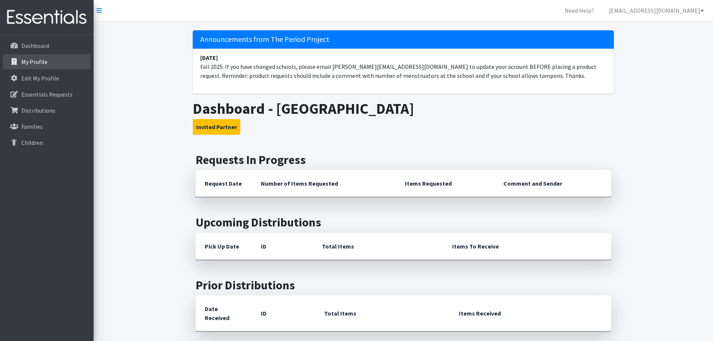
click at [36, 60] on p "My Profile" at bounding box center [34, 61] width 26 height 7
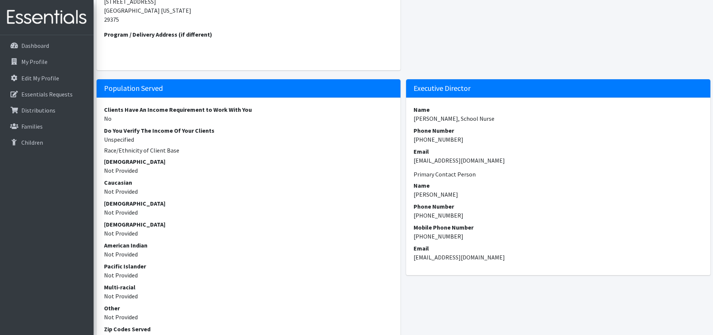
scroll to position [225, 0]
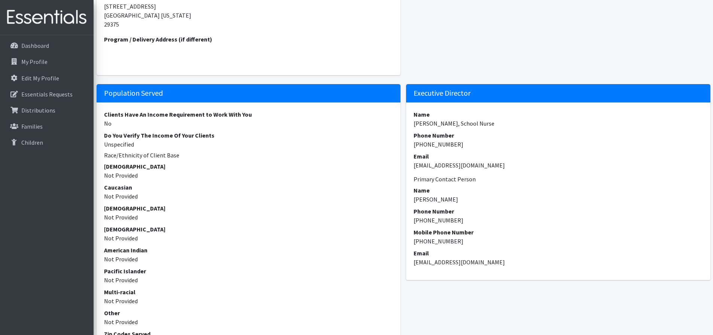
click at [104, 94] on h5 "Population Served" at bounding box center [249, 93] width 304 height 18
drag, startPoint x: 100, startPoint y: 113, endPoint x: 125, endPoint y: 120, distance: 26.3
click at [125, 120] on div "Clients Have An Income Requirement to Work With You No Do You Verify The Income…" at bounding box center [249, 279] width 304 height 352
click at [119, 141] on dd "Unspecified" at bounding box center [248, 144] width 289 height 9
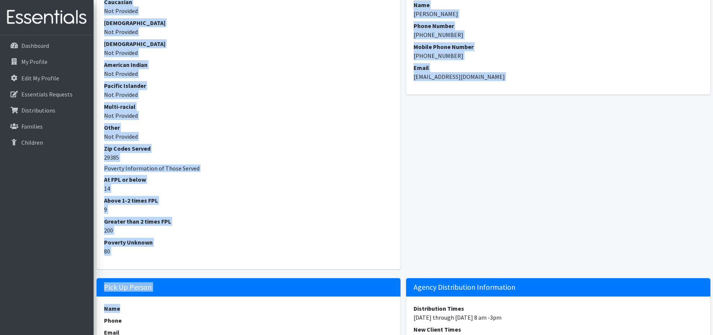
scroll to position [412, 0]
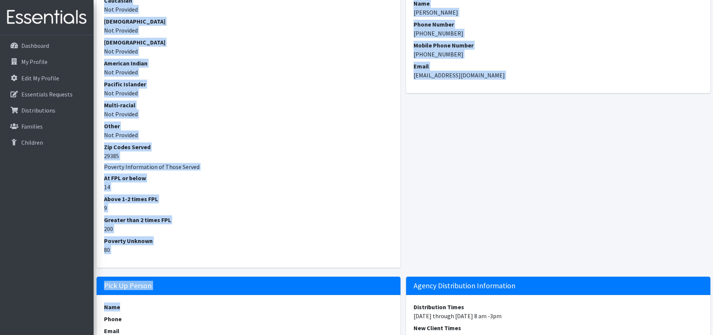
drag, startPoint x: 114, startPoint y: 156, endPoint x: 211, endPoint y: 297, distance: 171.2
click at [211, 297] on div "Agency Information Name Reidville Elementary Agency Type School - Elementary Sc…" at bounding box center [403, 75] width 619 height 818
click at [226, 184] on dd "14" at bounding box center [248, 187] width 289 height 9
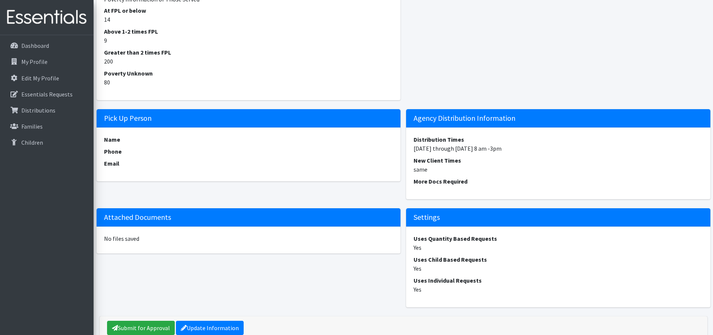
scroll to position [618, 0]
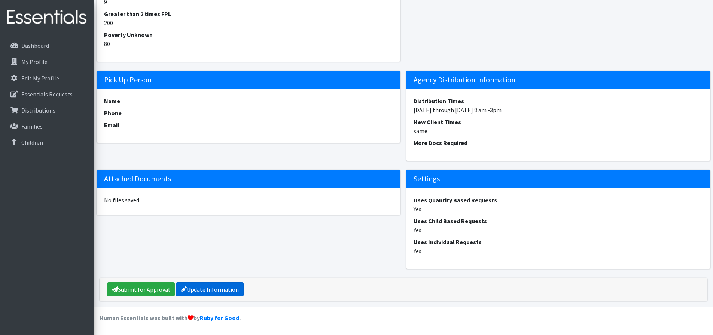
click at [201, 288] on link "Update Information" at bounding box center [210, 290] width 68 height 14
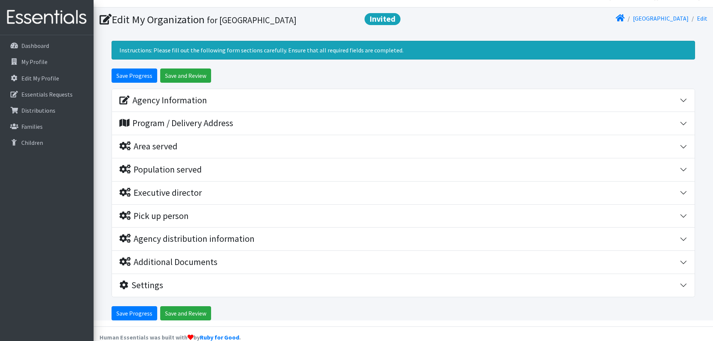
scroll to position [27, 0]
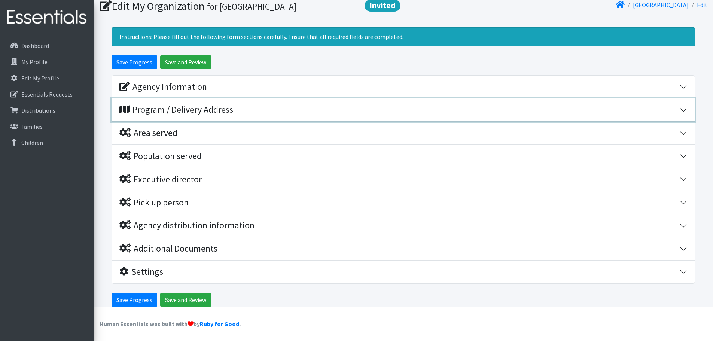
click at [674, 104] on div "Program / Delivery Address" at bounding box center [399, 109] width 560 height 11
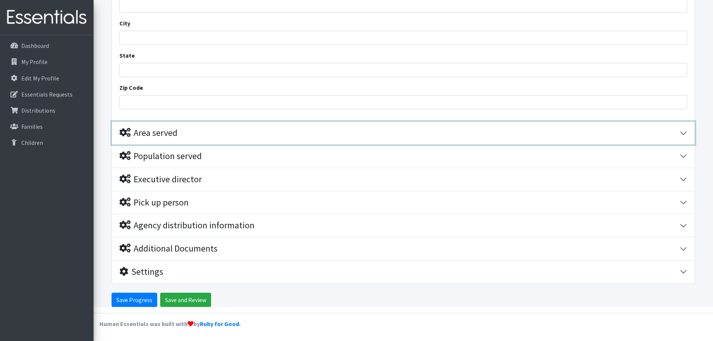
click at [685, 133] on button "Area served" at bounding box center [403, 133] width 583 height 23
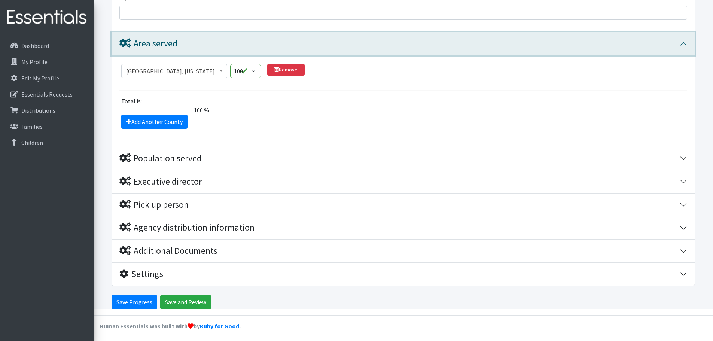
scroll to position [292, 0]
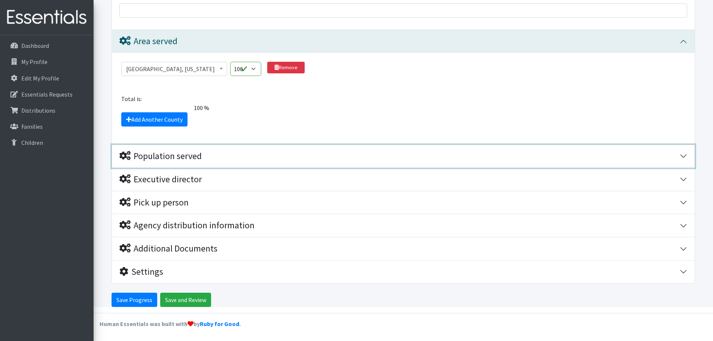
click at [647, 162] on button "Population served" at bounding box center [403, 156] width 583 height 23
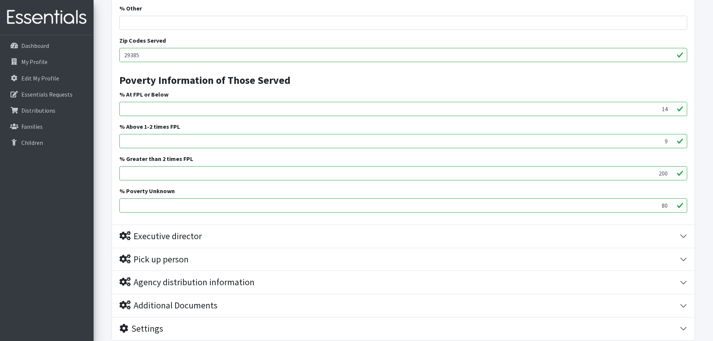
scroll to position [854, 0]
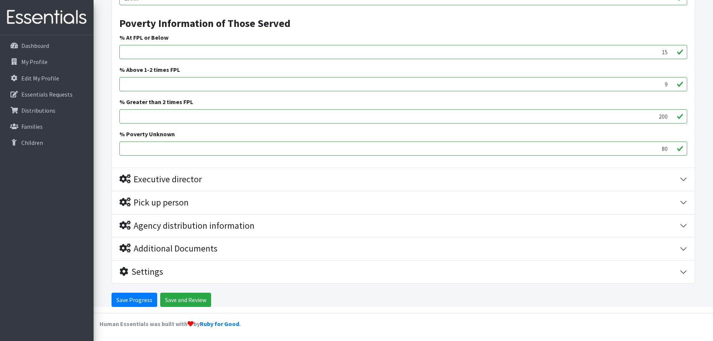
click at [671, 51] on input "15" at bounding box center [403, 52] width 568 height 14
drag, startPoint x: 669, startPoint y: 53, endPoint x: 659, endPoint y: 52, distance: 9.4
click at [659, 52] on input "11" at bounding box center [403, 52] width 568 height 14
drag, startPoint x: 662, startPoint y: 52, endPoint x: 674, endPoint y: 52, distance: 12.7
click at [674, 52] on input "11" at bounding box center [403, 52] width 568 height 14
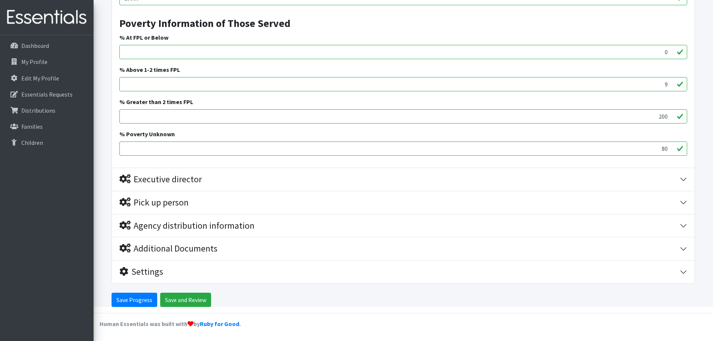
type input "0"
drag, startPoint x: 662, startPoint y: 86, endPoint x: 680, endPoint y: 84, distance: 18.1
click at [680, 84] on input "9" at bounding box center [403, 84] width 568 height 14
type input "0"
drag, startPoint x: 653, startPoint y: 120, endPoint x: 686, endPoint y: 114, distance: 34.3
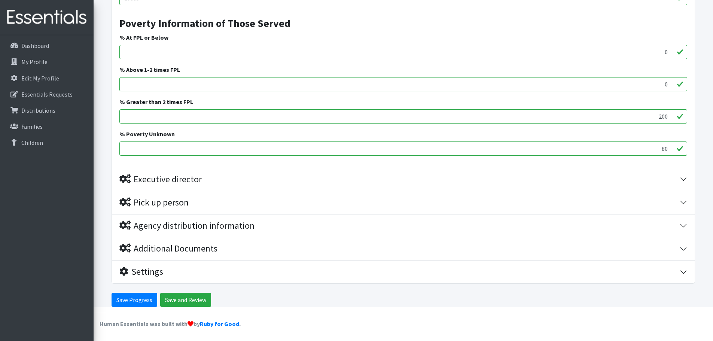
click at [686, 114] on input "200" at bounding box center [403, 116] width 568 height 14
type input "0"
drag, startPoint x: 656, startPoint y: 147, endPoint x: 679, endPoint y: 144, distance: 23.8
click at [679, 144] on input "80" at bounding box center [403, 148] width 568 height 14
type input "0"
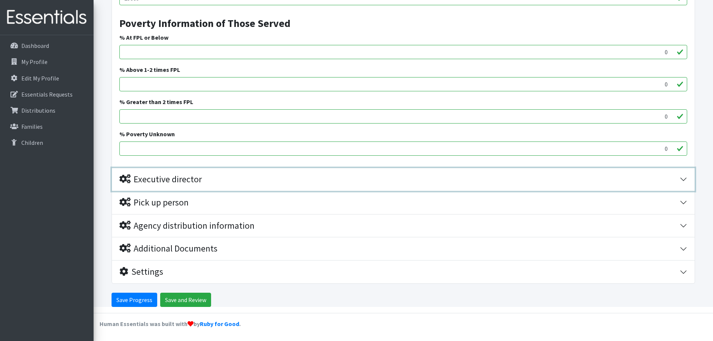
click at [192, 180] on div "Executive director" at bounding box center [160, 179] width 82 height 11
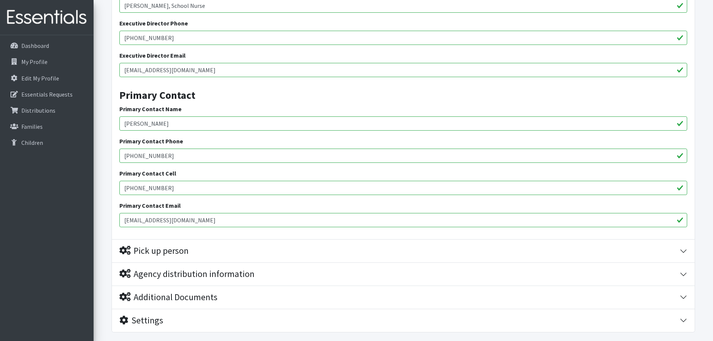
scroll to position [963, 0]
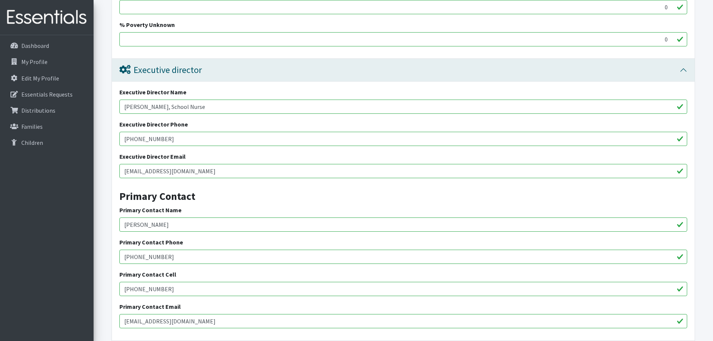
drag, startPoint x: 210, startPoint y: 107, endPoint x: 99, endPoint y: 114, distance: 111.8
type input "[PERSON_NAME]"
drag, startPoint x: 165, startPoint y: 138, endPoint x: 136, endPoint y: 140, distance: 28.9
click at [136, 140] on input "[PHONE_NUMBER]" at bounding box center [403, 139] width 568 height 14
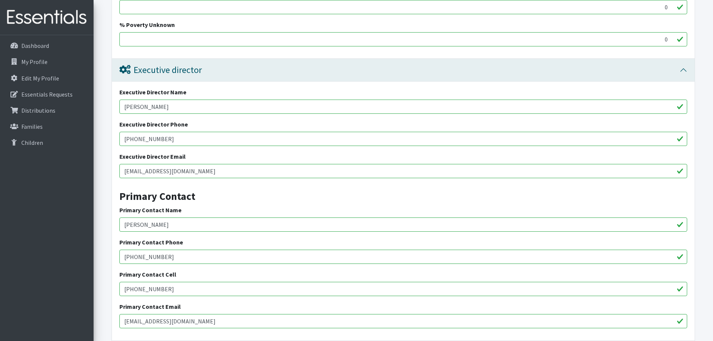
type input "[PHONE_NUMBER]"
drag, startPoint x: 237, startPoint y: 173, endPoint x: 72, endPoint y: 171, distance: 164.6
click at [236, 171] on input "[EMAIL_ADDRESS][DOMAIN_NAME]" at bounding box center [403, 171] width 568 height 14
drag, startPoint x: 236, startPoint y: 171, endPoint x: 108, endPoint y: 169, distance: 128.4
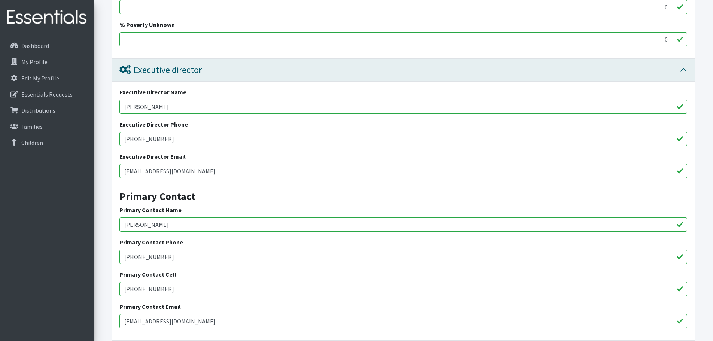
type input "[PERSON_NAME][EMAIL_ADDRESS][PERSON_NAME][DOMAIN_NAME]"
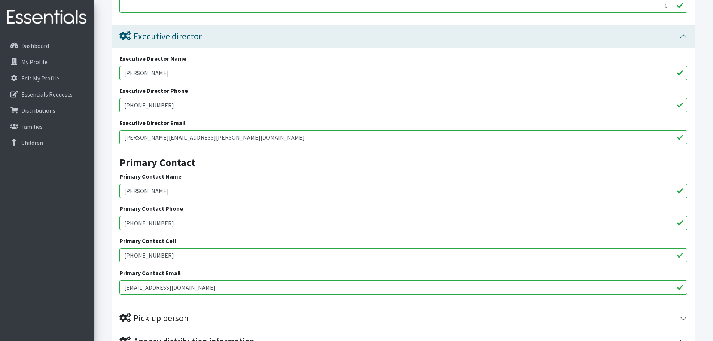
scroll to position [1038, 0]
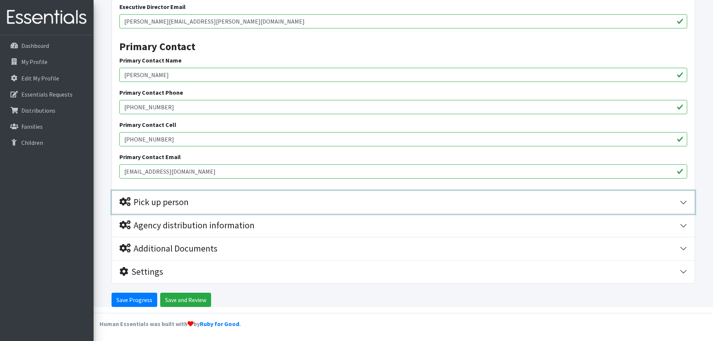
click at [170, 204] on div "Pick up person" at bounding box center [153, 202] width 69 height 11
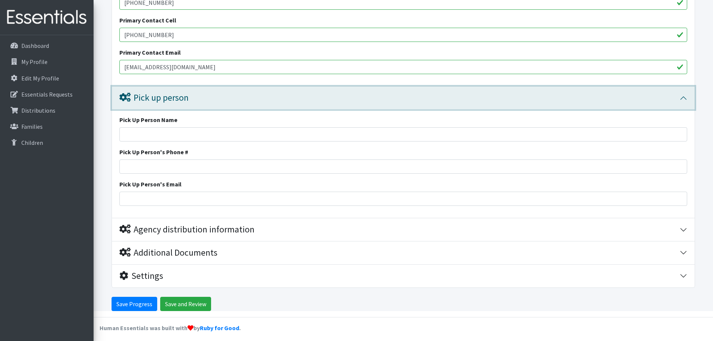
scroll to position [1221, 0]
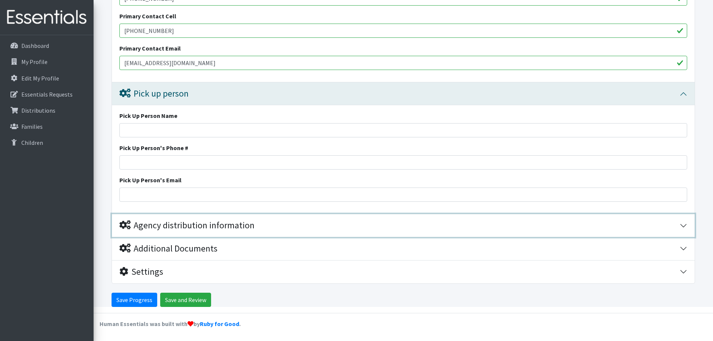
click at [193, 229] on div "Agency distribution information" at bounding box center [186, 225] width 135 height 11
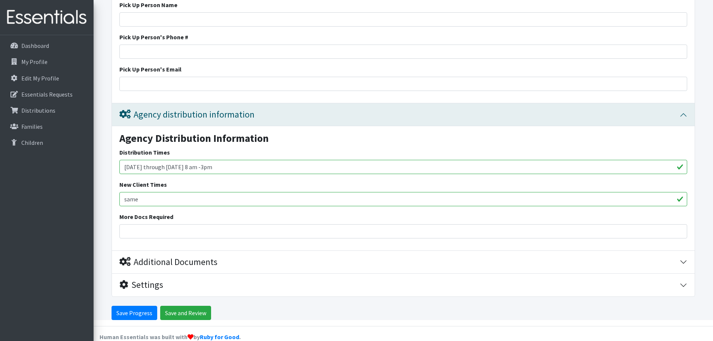
scroll to position [1345, 0]
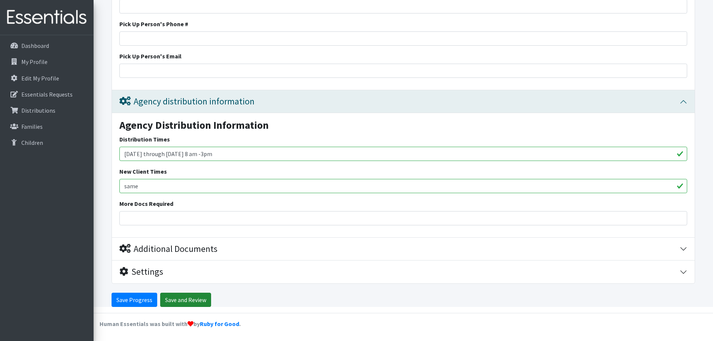
click at [182, 299] on input "Save and Review" at bounding box center [185, 300] width 51 height 14
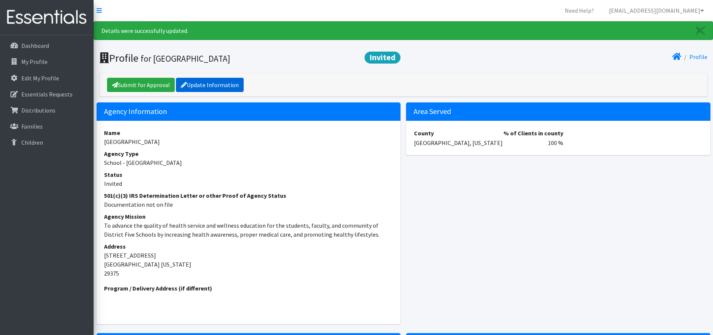
click at [203, 79] on link "Update Information" at bounding box center [210, 85] width 68 height 14
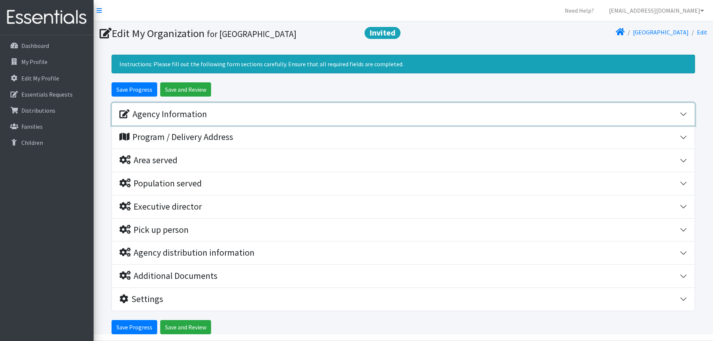
click at [165, 112] on div "Agency Information" at bounding box center [163, 114] width 88 height 11
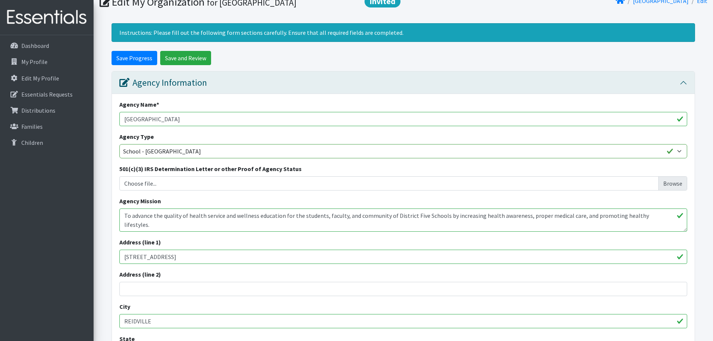
scroll to position [75, 0]
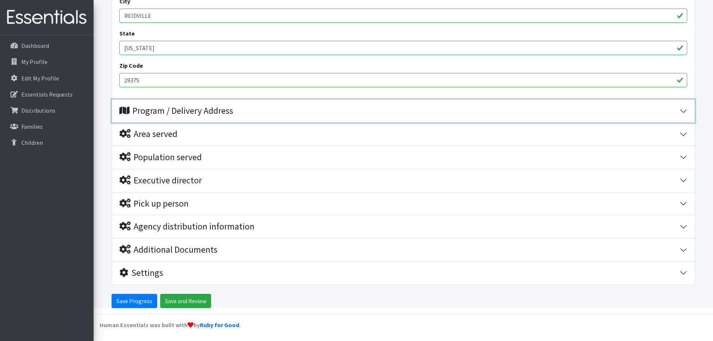
click at [164, 115] on div "Program / Delivery Address" at bounding box center [176, 111] width 114 height 11
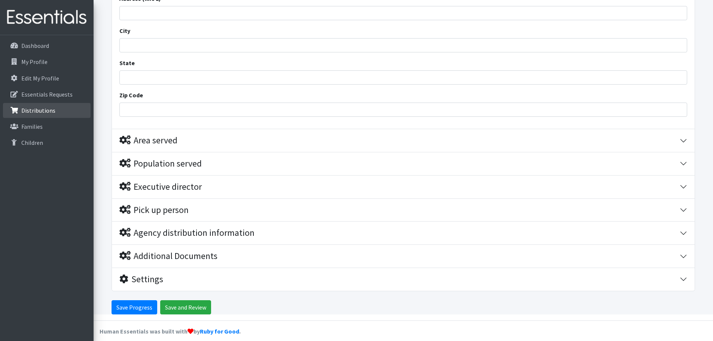
scroll to position [510, 0]
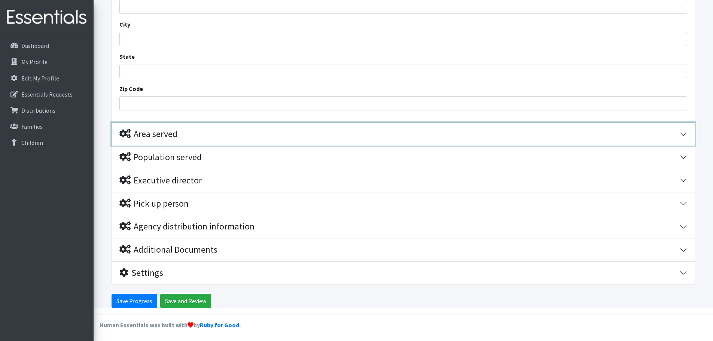
click at [170, 135] on div "Area served" at bounding box center [148, 134] width 58 height 11
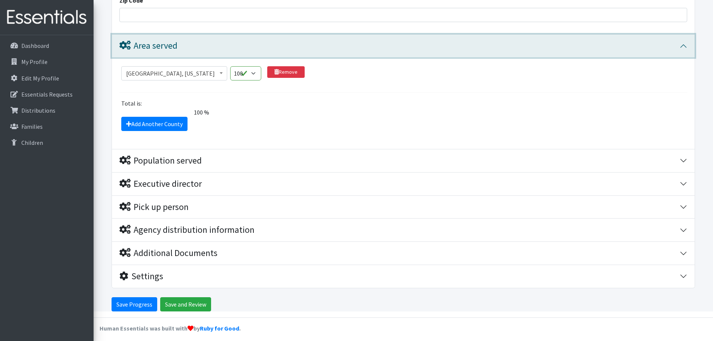
scroll to position [601, 0]
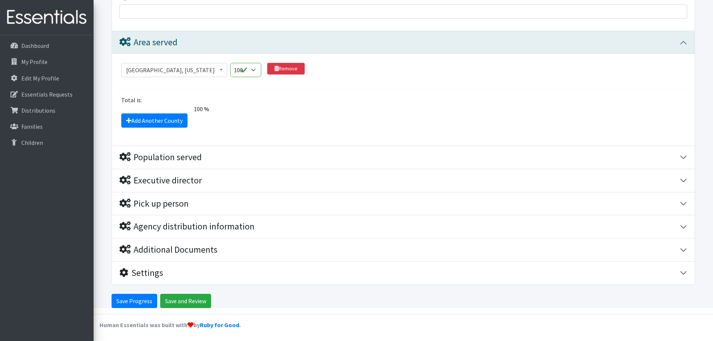
click at [218, 69] on span "[GEOGRAPHIC_DATA], [US_STATE]" at bounding box center [174, 70] width 96 height 10
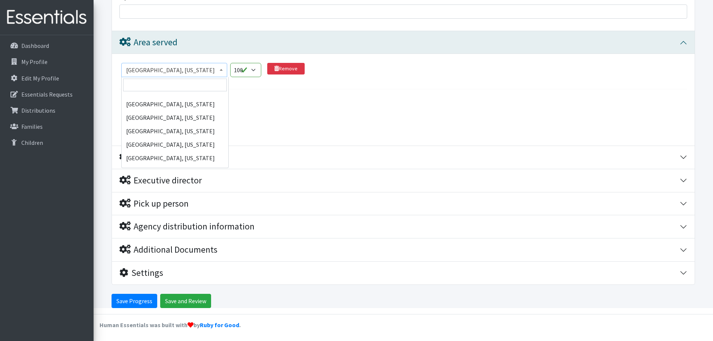
scroll to position [37372, 0]
click at [180, 69] on span "[GEOGRAPHIC_DATA], [US_STATE]" at bounding box center [174, 70] width 96 height 10
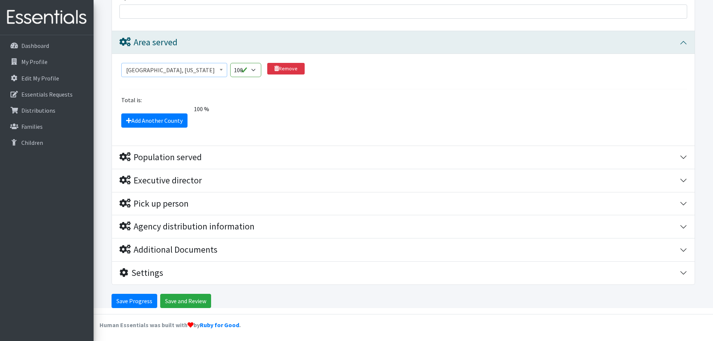
click at [128, 68] on span "[GEOGRAPHIC_DATA], [US_STATE]" at bounding box center [174, 70] width 96 height 10
click at [289, 66] on link "Remove" at bounding box center [285, 69] width 37 height 12
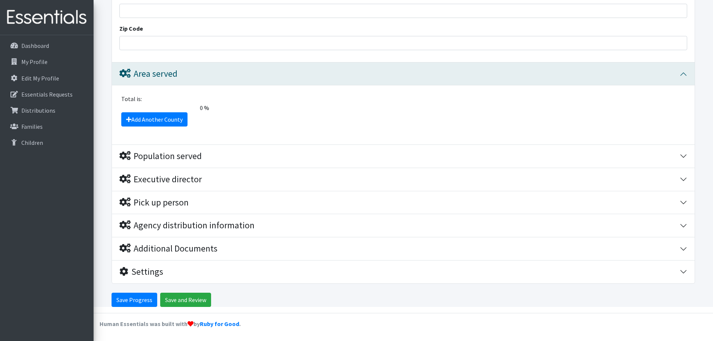
scroll to position [569, 0]
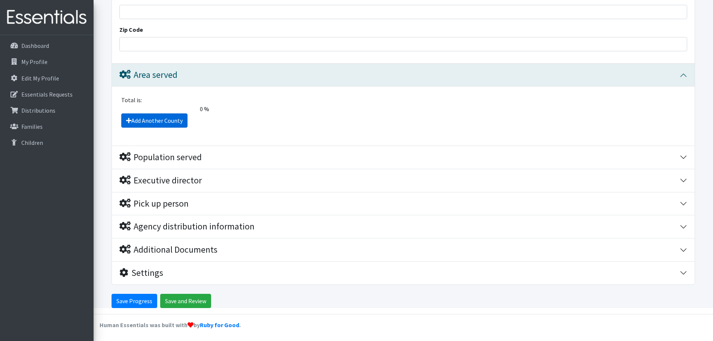
click at [152, 121] on link "Add Another County" at bounding box center [154, 120] width 66 height 14
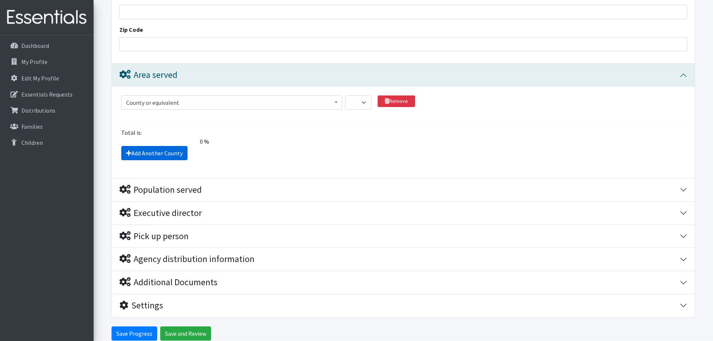
scroll to position [602, 0]
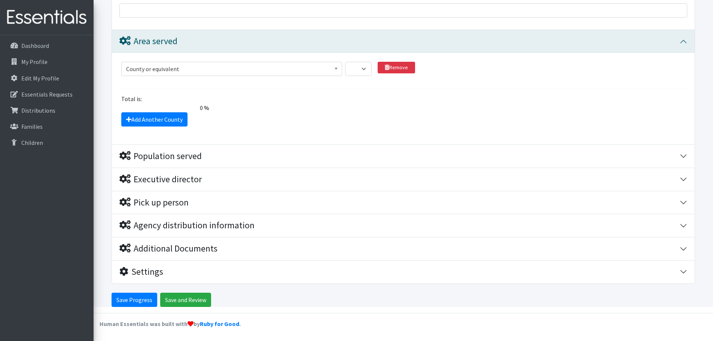
click at [142, 65] on span "County or equivalent" at bounding box center [231, 69] width 211 height 10
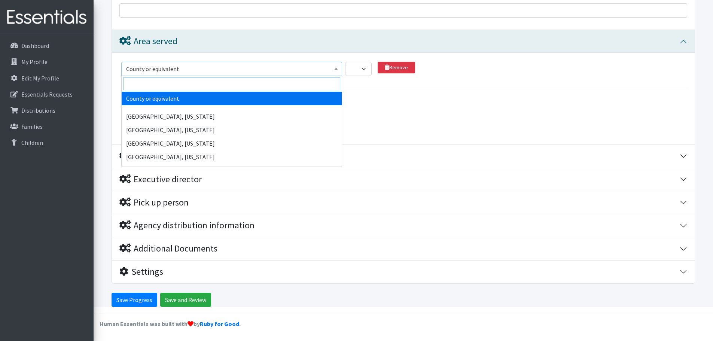
click at [140, 80] on input "search" at bounding box center [231, 83] width 217 height 13
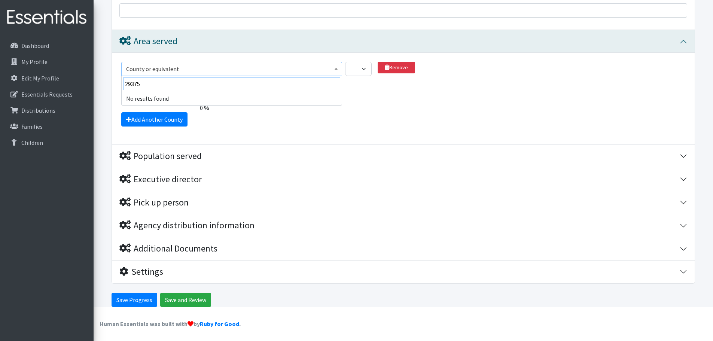
type input "29375"
click at [239, 120] on div "Add Another County" at bounding box center [403, 119] width 573 height 14
click at [171, 75] on span "County or equivalent" at bounding box center [231, 69] width 221 height 14
click at [162, 66] on span "County or equivalent" at bounding box center [231, 69] width 211 height 10
click at [177, 66] on span "County or equivalent" at bounding box center [231, 69] width 211 height 10
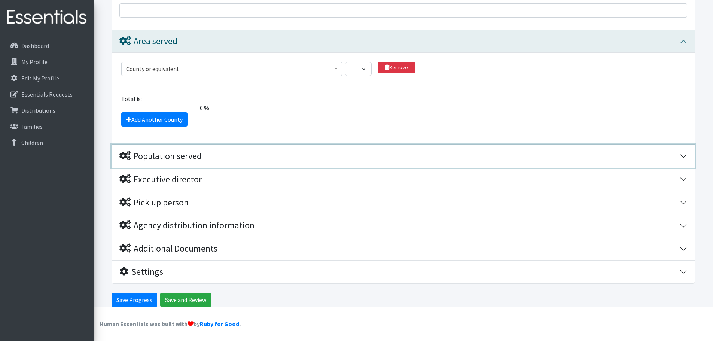
click at [170, 157] on div "Population served" at bounding box center [160, 156] width 82 height 11
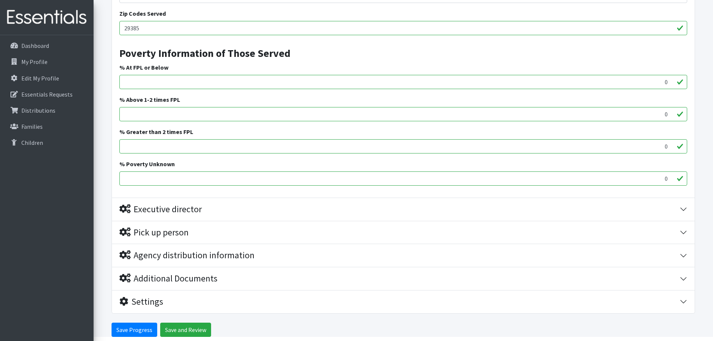
scroll to position [1164, 0]
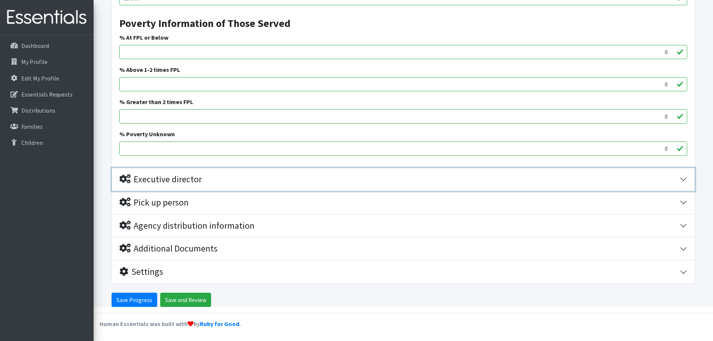
click at [165, 180] on div "Executive director" at bounding box center [160, 179] width 82 height 11
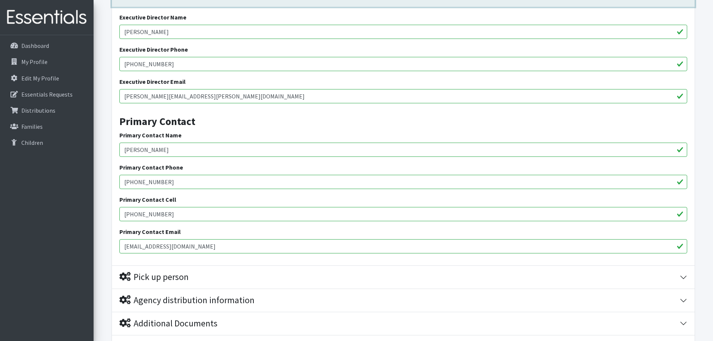
scroll to position [1423, 0]
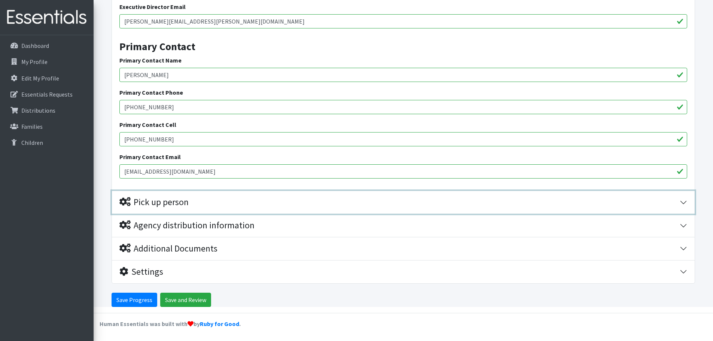
click at [162, 204] on div "Pick up person" at bounding box center [153, 202] width 69 height 11
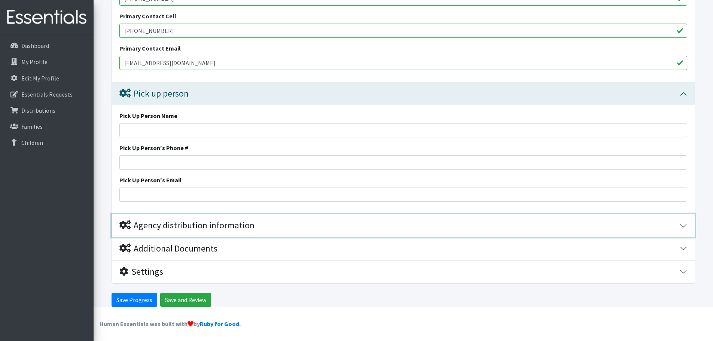
click at [164, 226] on div "Agency distribution information" at bounding box center [186, 225] width 135 height 11
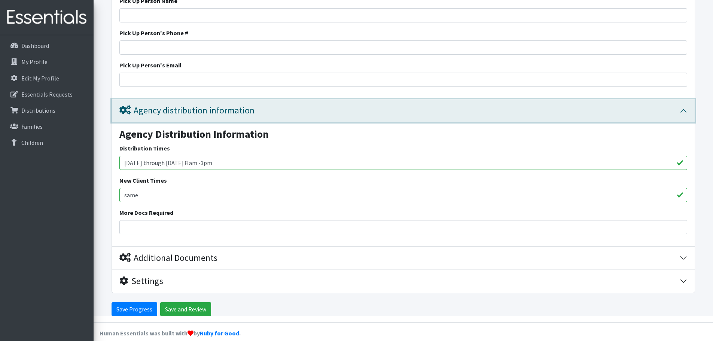
scroll to position [1655, 0]
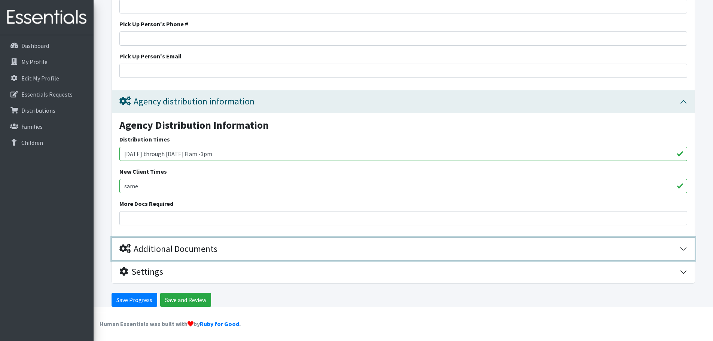
click at [152, 253] on div "Additional Documents" at bounding box center [168, 249] width 98 height 11
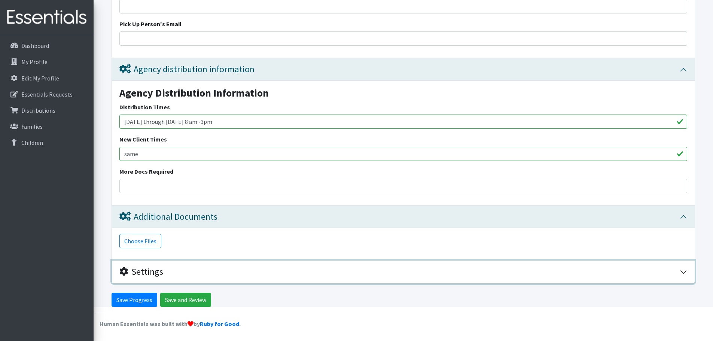
click at [140, 271] on div "Settings" at bounding box center [141, 271] width 44 height 11
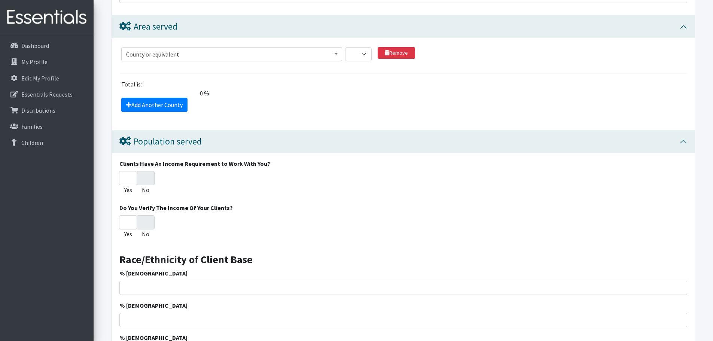
scroll to position [481, 0]
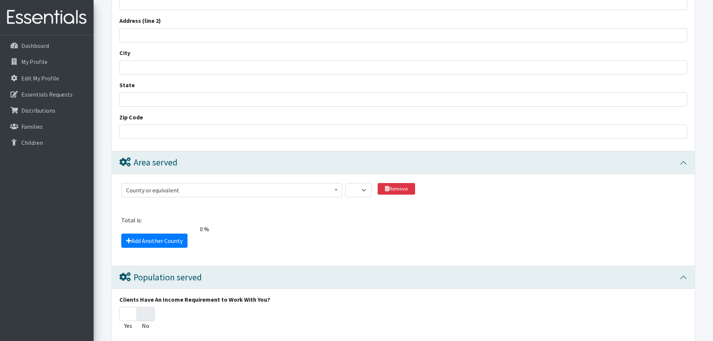
click at [179, 188] on span "County or equivalent" at bounding box center [231, 190] width 211 height 10
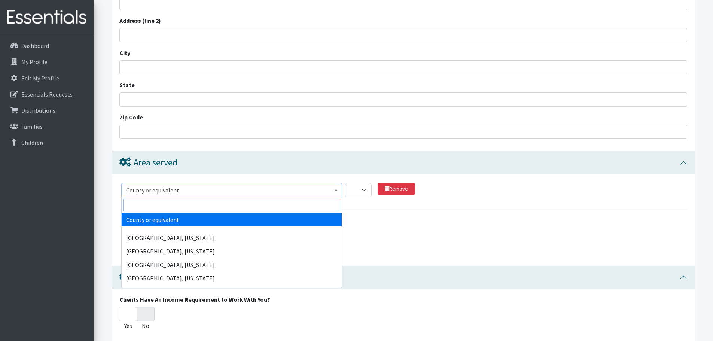
click at [150, 200] on input "search" at bounding box center [231, 205] width 217 height 13
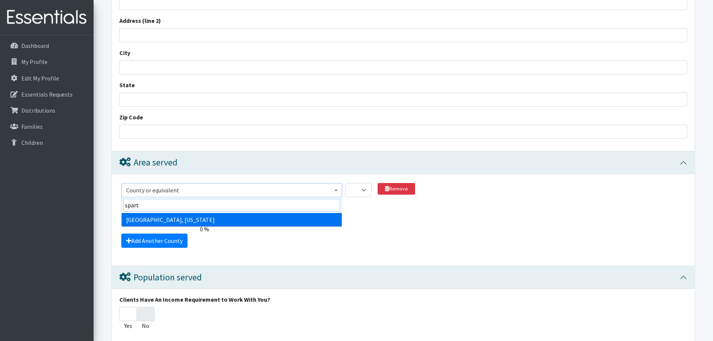
type input "spart"
select select "2720"
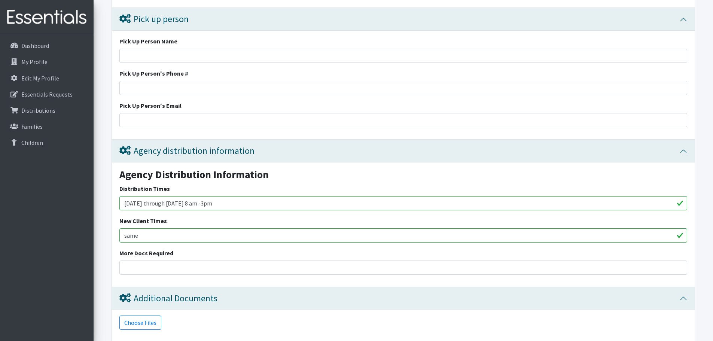
scroll to position [1753, 0]
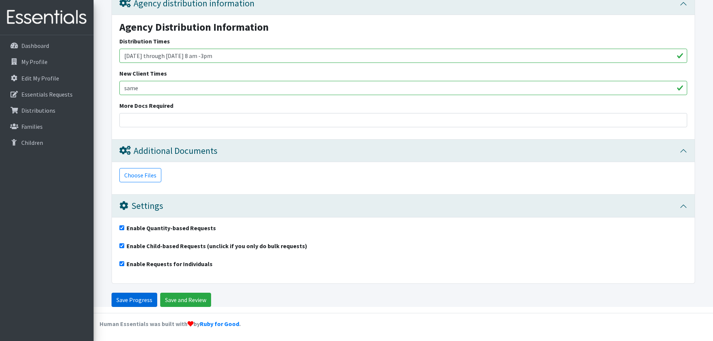
click at [141, 299] on input "Save Progress" at bounding box center [135, 300] width 46 height 14
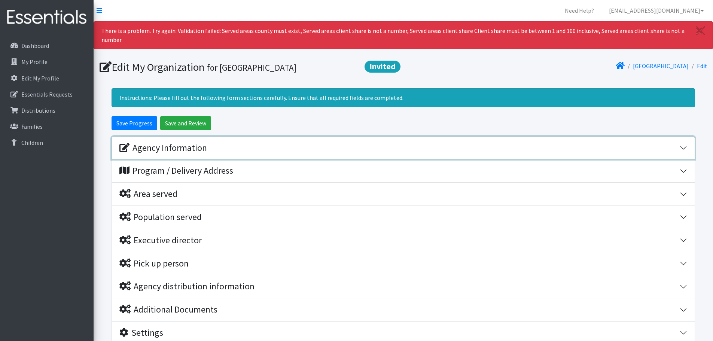
click at [186, 148] on div "Agency Information" at bounding box center [163, 148] width 88 height 11
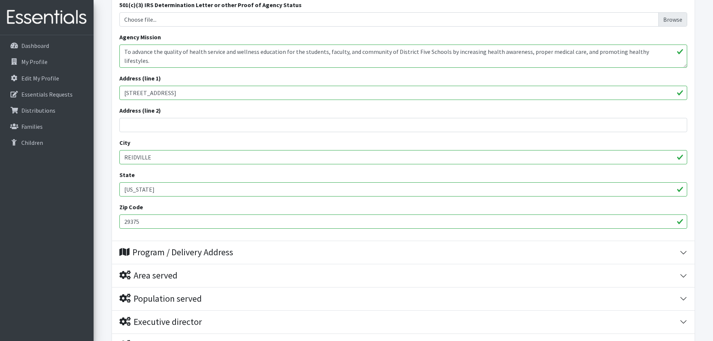
scroll to position [299, 0]
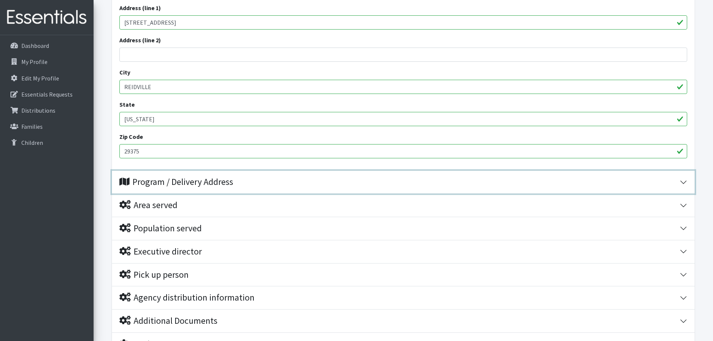
click at [162, 181] on div "Program / Delivery Address" at bounding box center [176, 182] width 114 height 11
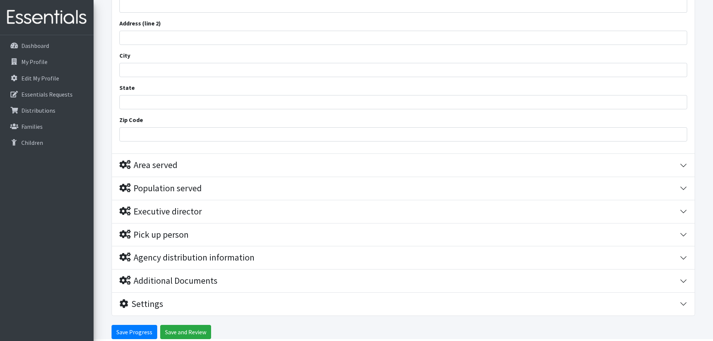
scroll to position [544, 0]
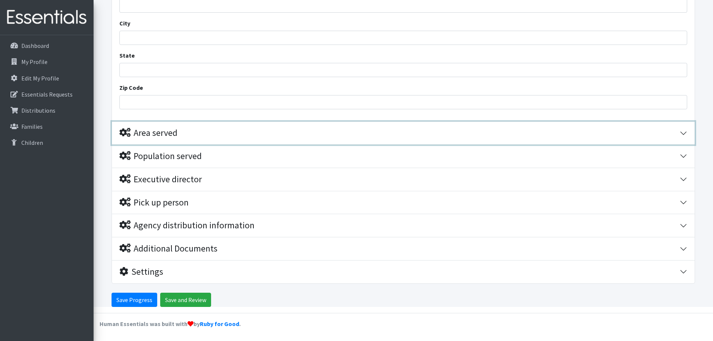
click at [156, 131] on div "Area served" at bounding box center [148, 133] width 58 height 11
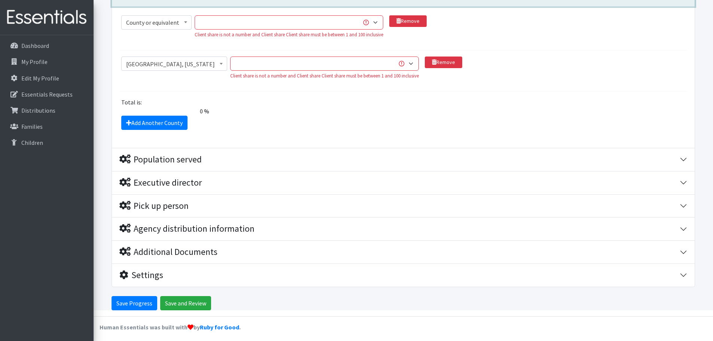
scroll to position [686, 0]
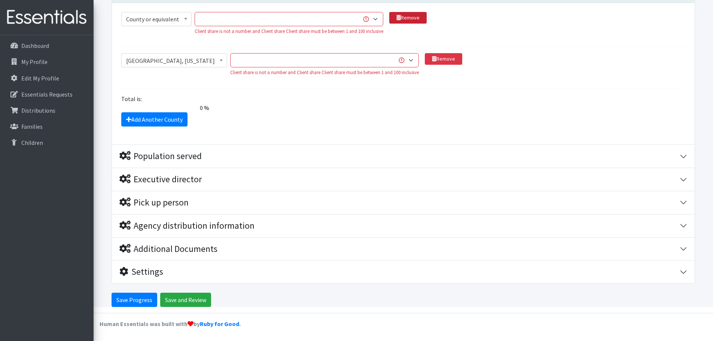
click at [412, 14] on link "Remove" at bounding box center [407, 18] width 37 height 12
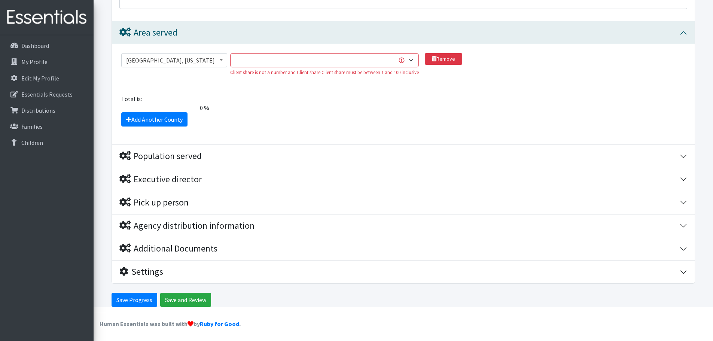
scroll to position [645, 0]
click at [348, 61] on select "1 2 3 4 5 6 7 8 9 10 11 12 13 14 15 16 17 18 19 20 21 22 23 24 25 26 27 28 29 3…" at bounding box center [324, 60] width 189 height 14
select select "100"
click at [186, 85] on section "Abbeville County, South Carolina Acadia Parish, Louisiana Accomack County, Virg…" at bounding box center [403, 70] width 568 height 35
click at [128, 299] on input "Save Progress" at bounding box center [135, 300] width 46 height 14
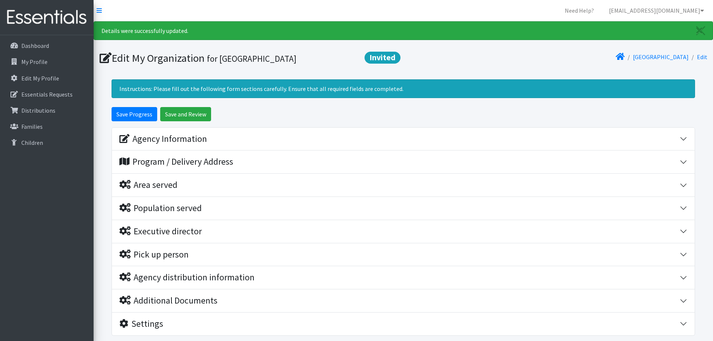
click at [370, 58] on span "Invited" at bounding box center [382, 58] width 36 height 12
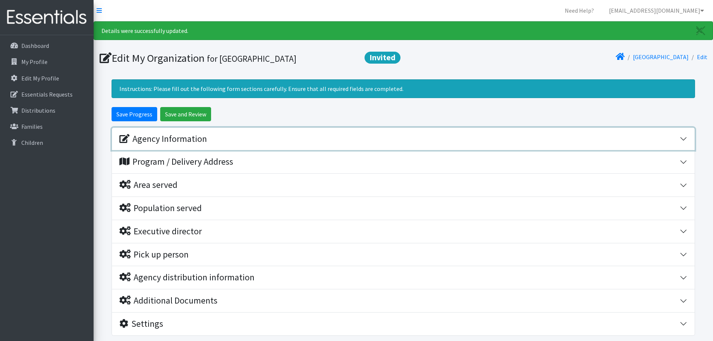
click at [165, 140] on div "Agency Information" at bounding box center [163, 139] width 88 height 11
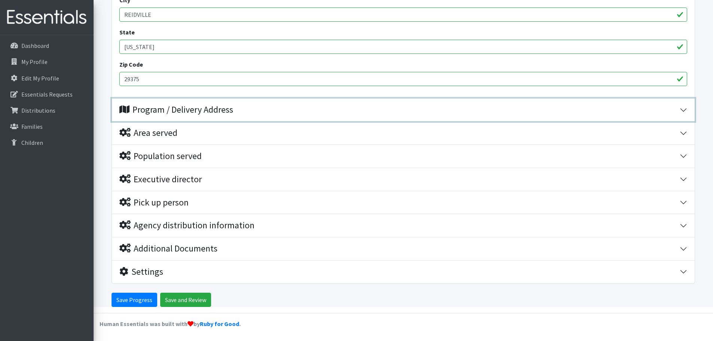
click at [165, 110] on div "Program / Delivery Address" at bounding box center [176, 109] width 114 height 11
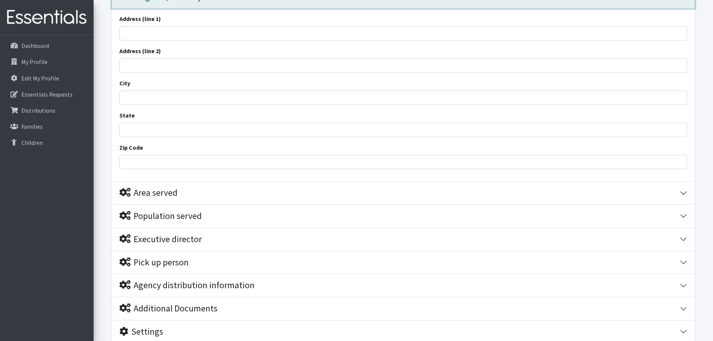
scroll to position [386, 0]
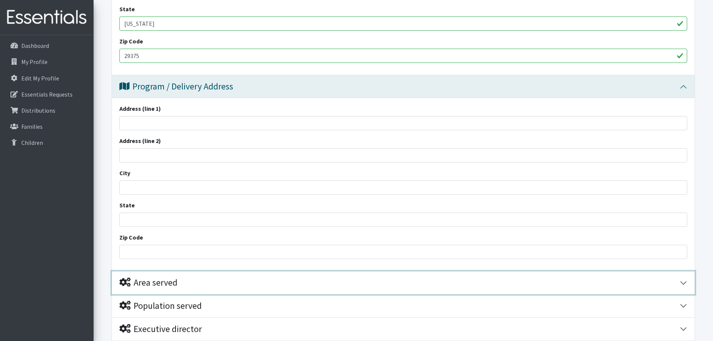
click at [155, 287] on div "Area served" at bounding box center [148, 282] width 58 height 11
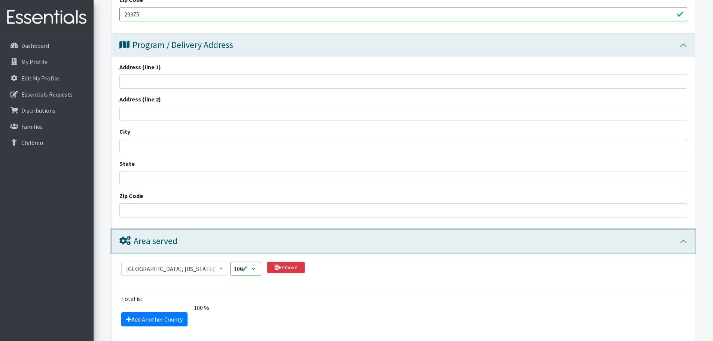
scroll to position [573, 0]
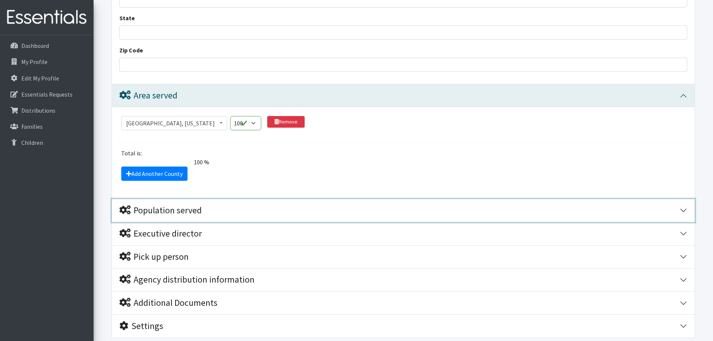
click at [171, 213] on div "Population served" at bounding box center [160, 210] width 82 height 11
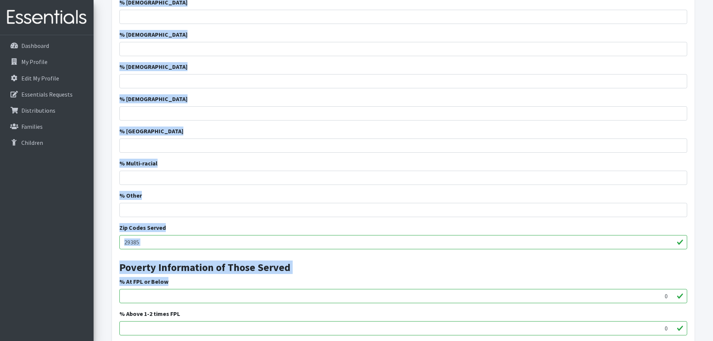
scroll to position [947, 0]
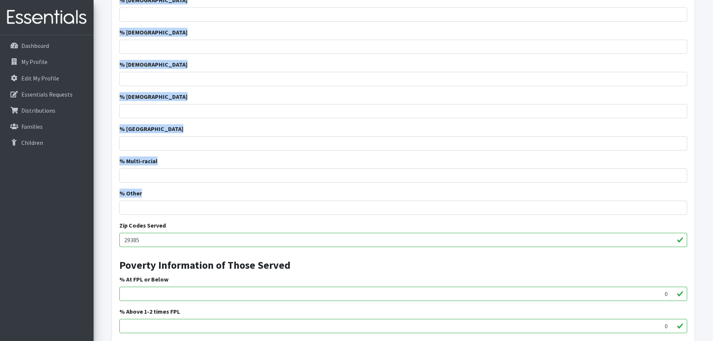
drag, startPoint x: 144, startPoint y: 69, endPoint x: 208, endPoint y: 204, distance: 149.6
click at [208, 204] on div "Clients Have An Income Requirement to Work With You? Yes No Do You Verify The I…" at bounding box center [403, 129] width 583 height 562
click at [235, 158] on div "% Multi-racial" at bounding box center [403, 169] width 568 height 26
click at [171, 161] on div "% Multi-racial" at bounding box center [403, 169] width 568 height 26
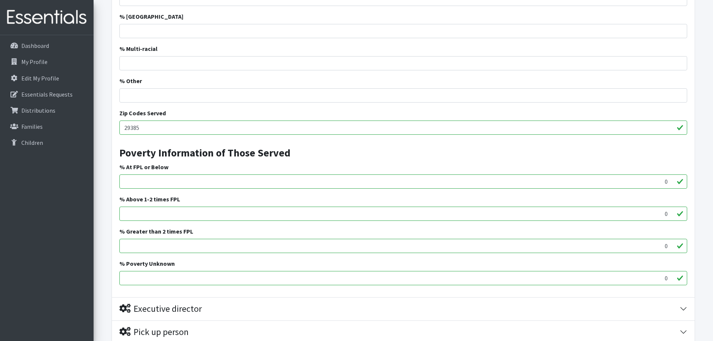
scroll to position [1097, 0]
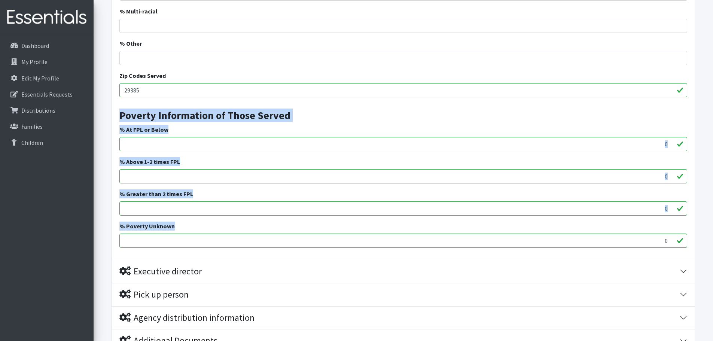
drag, startPoint x: 158, startPoint y: 114, endPoint x: 283, endPoint y: 239, distance: 176.7
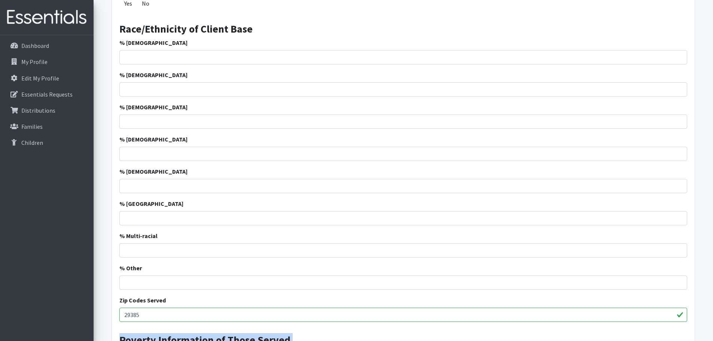
scroll to position [835, 0]
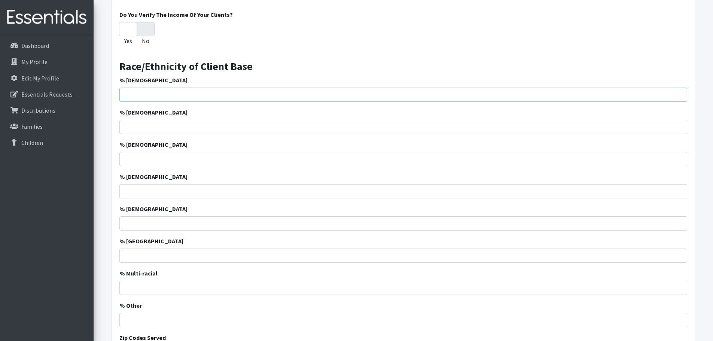
click at [142, 94] on input "% African American" at bounding box center [403, 95] width 568 height 14
click at [140, 97] on input "% African American" at bounding box center [403, 95] width 568 height 14
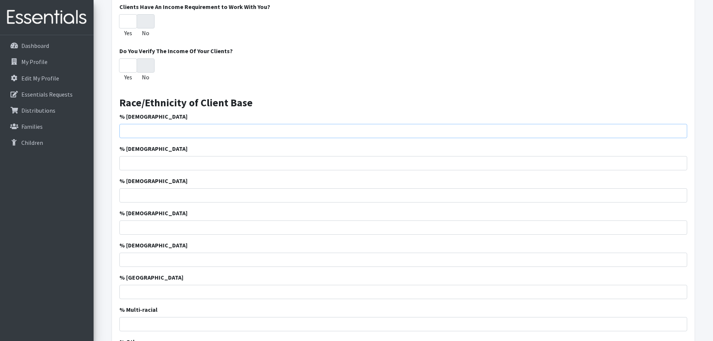
scroll to position [872, 0]
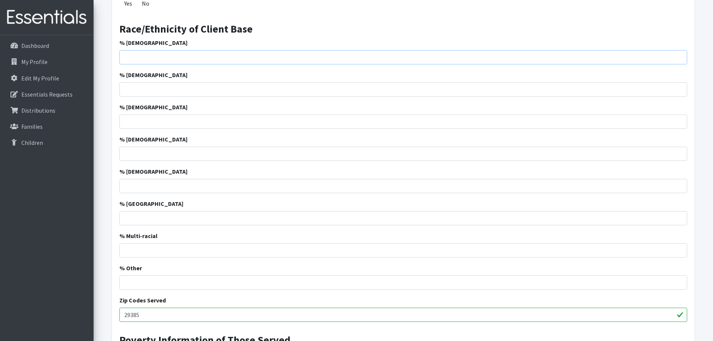
click at [139, 56] on input "% African American" at bounding box center [403, 57] width 568 height 14
click at [681, 57] on input "1" at bounding box center [403, 57] width 568 height 14
type input "15"
click at [674, 95] on input "% Caucasian" at bounding box center [403, 89] width 568 height 14
type input "63"
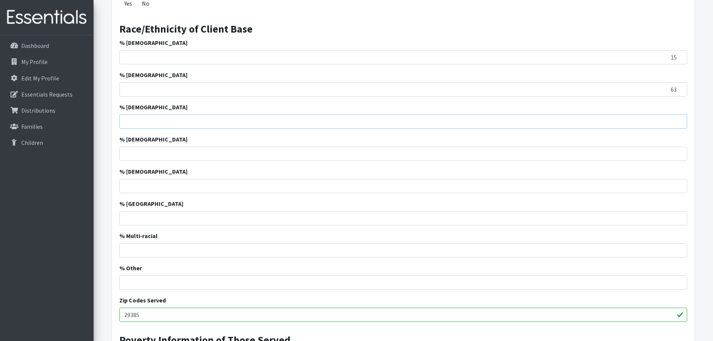
click at [672, 123] on input "% Hispanic" at bounding box center [403, 122] width 568 height 14
type input "11"
click at [677, 150] on input "1" at bounding box center [403, 154] width 568 height 14
type input "1"
type input "3"
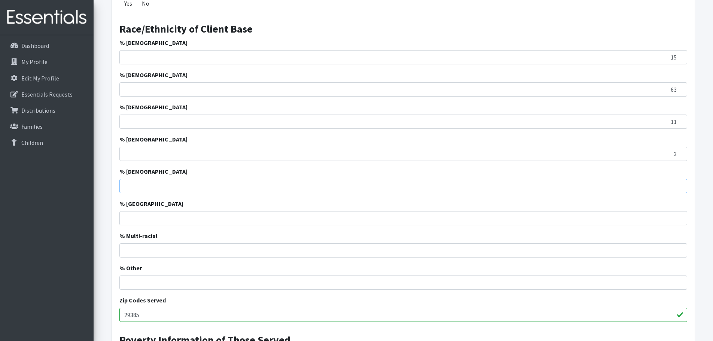
click at [671, 183] on input "% American Indian" at bounding box center [403, 186] width 568 height 14
type input "0"
type input "1"
click at [671, 216] on input "% Pacific Island" at bounding box center [403, 218] width 568 height 14
type input "0.14"
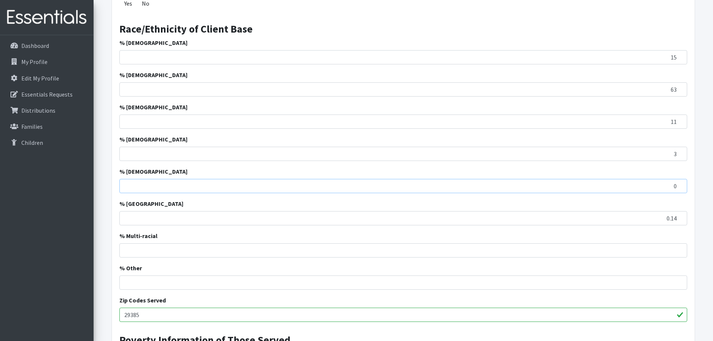
click at [678, 189] on input "0" at bounding box center [403, 186] width 568 height 14
type input "0.43"
click at [674, 247] on input "% Multi-racial" at bounding box center [403, 250] width 568 height 14
type input "5.4"
type input "2"
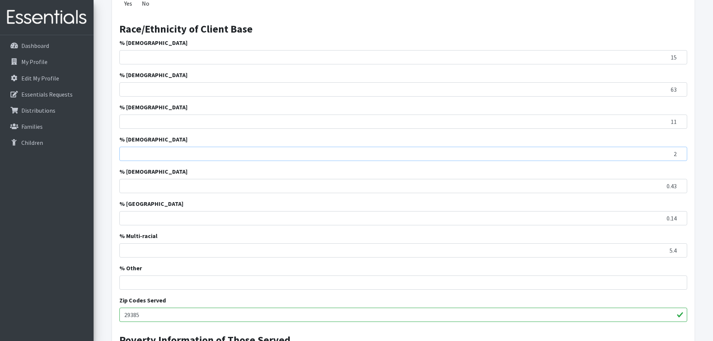
click at [678, 155] on input "2" at bounding box center [403, 154] width 568 height 14
type input "3.4"
type input "-1"
click at [678, 284] on input "-1" at bounding box center [403, 282] width 568 height 14
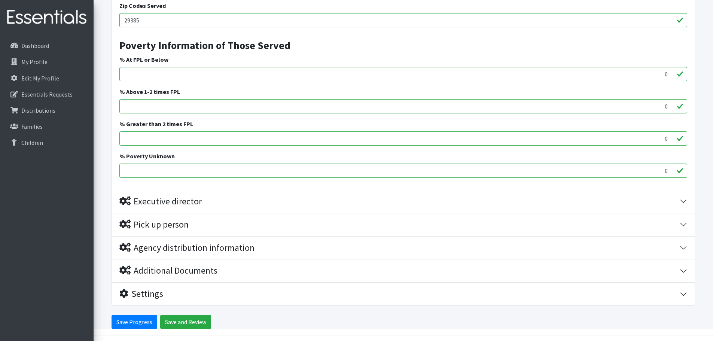
scroll to position [1172, 0]
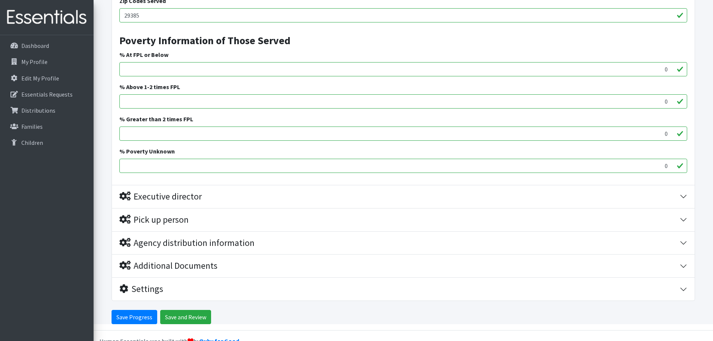
type input "0.14"
type input "-1"
click at [669, 71] on input "-1" at bounding box center [403, 69] width 568 height 14
type input "14"
click at [666, 104] on input "0" at bounding box center [403, 101] width 568 height 14
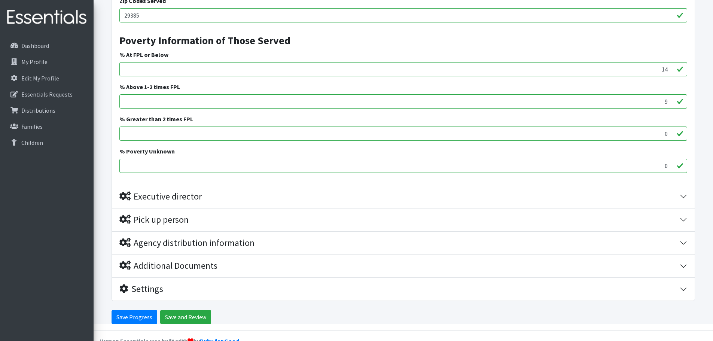
type input "9"
click at [666, 132] on input "0" at bounding box center [403, 133] width 568 height 14
type input "200"
type input "-1"
click at [670, 168] on input "-1" at bounding box center [403, 166] width 568 height 14
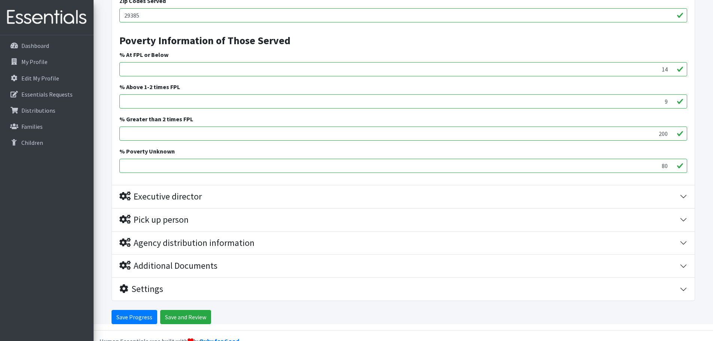
type input "80"
click at [666, 69] on input "14" at bounding box center [403, 69] width 568 height 14
drag, startPoint x: 663, startPoint y: 69, endPoint x: 674, endPoint y: 69, distance: 11.6
click at [674, 69] on input "14" at bounding box center [403, 69] width 568 height 14
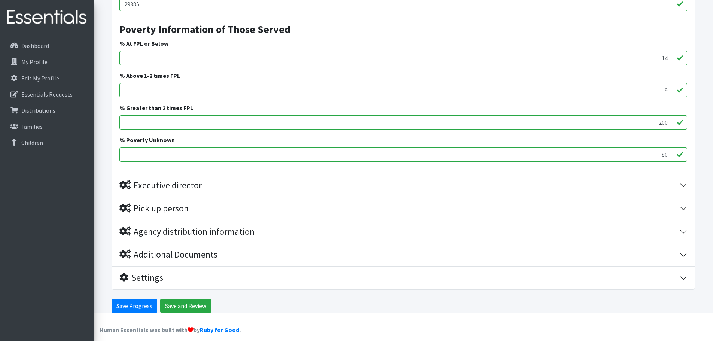
scroll to position [1189, 0]
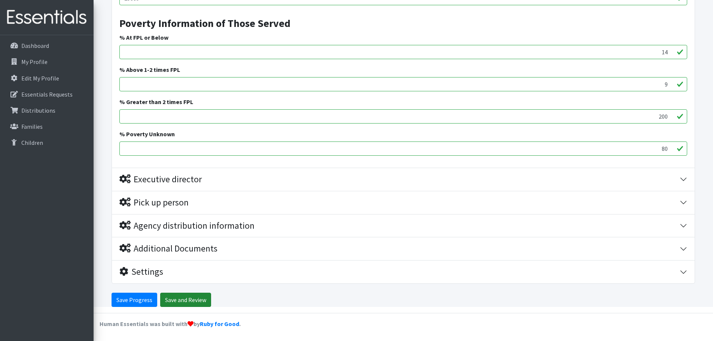
click at [187, 300] on input "Save and Review" at bounding box center [185, 300] width 51 height 14
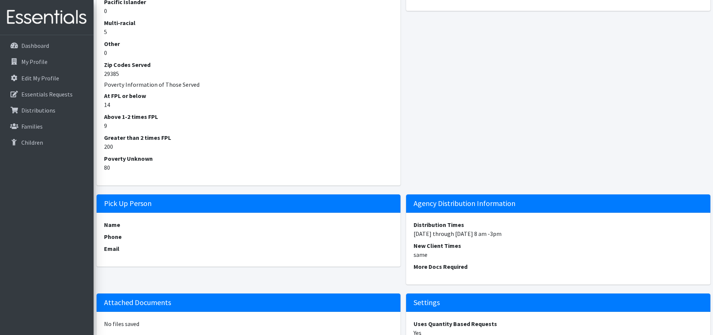
scroll to position [642, 0]
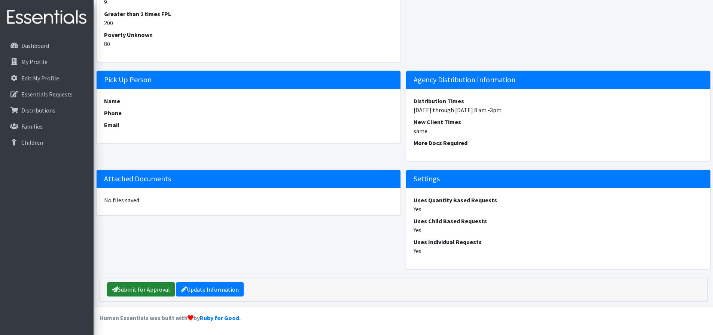
click at [148, 287] on link "Submit for Approval" at bounding box center [141, 290] width 68 height 14
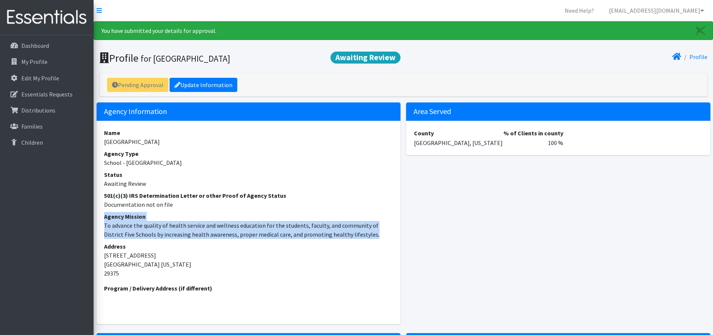
drag, startPoint x: 103, startPoint y: 216, endPoint x: 363, endPoint y: 236, distance: 260.5
click at [363, 236] on div "Name [GEOGRAPHIC_DATA] Agency Type School - Elementary School Status Awaiting R…" at bounding box center [249, 223] width 304 height 204
copy dl "Agency Mission To advance the quality of health service and wellness education …"
